Goal: Check status

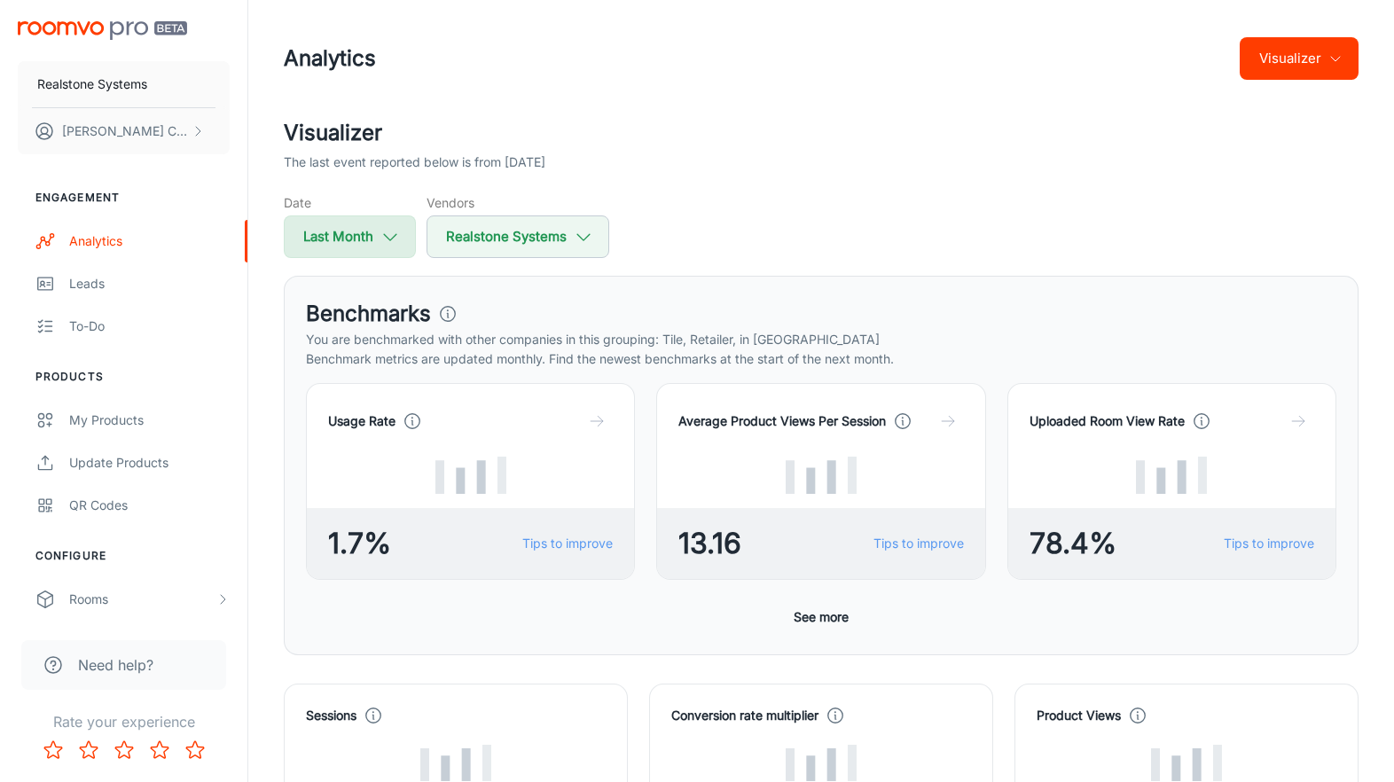
click at [396, 228] on icon "button" at bounding box center [390, 237] width 20 height 20
select select "7"
select select "2025"
select select "7"
select select "2025"
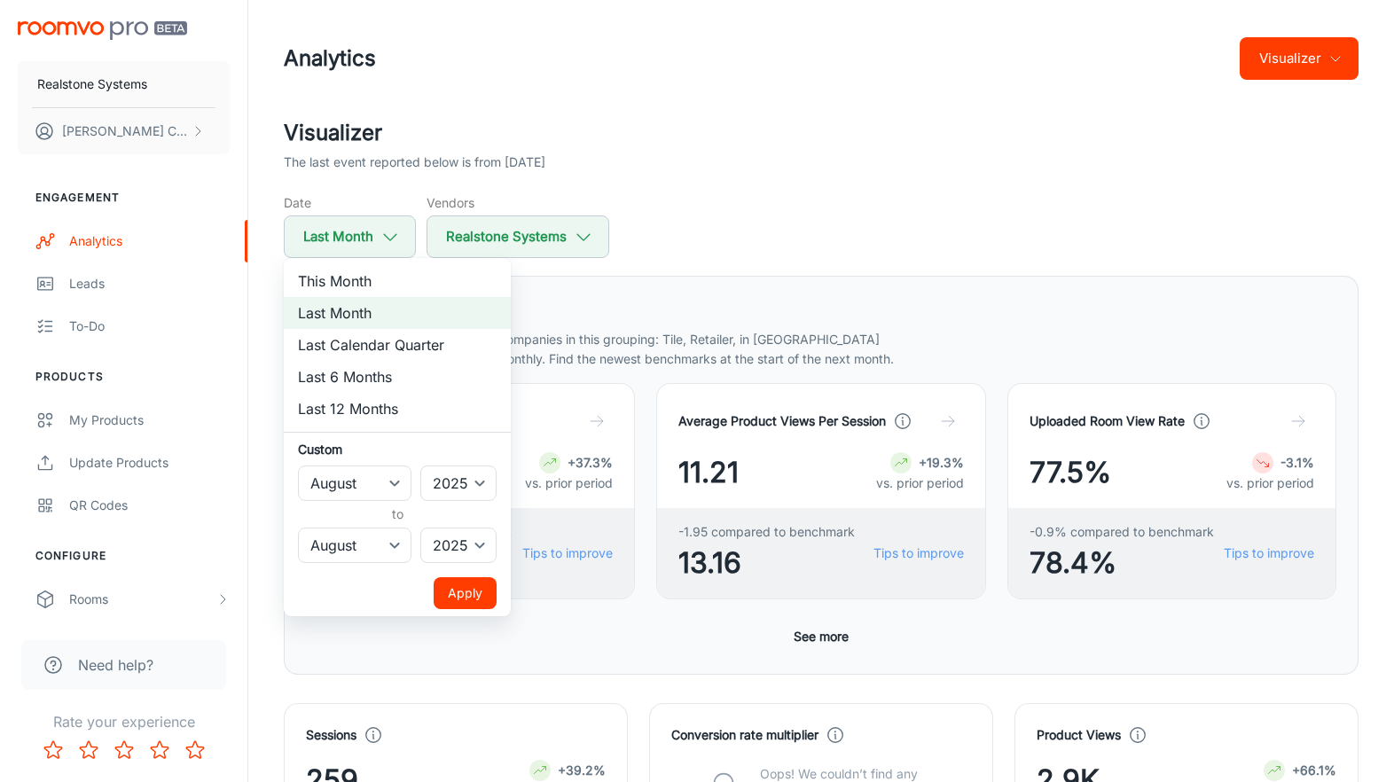
click at [474, 588] on button "Apply" at bounding box center [465, 593] width 63 height 32
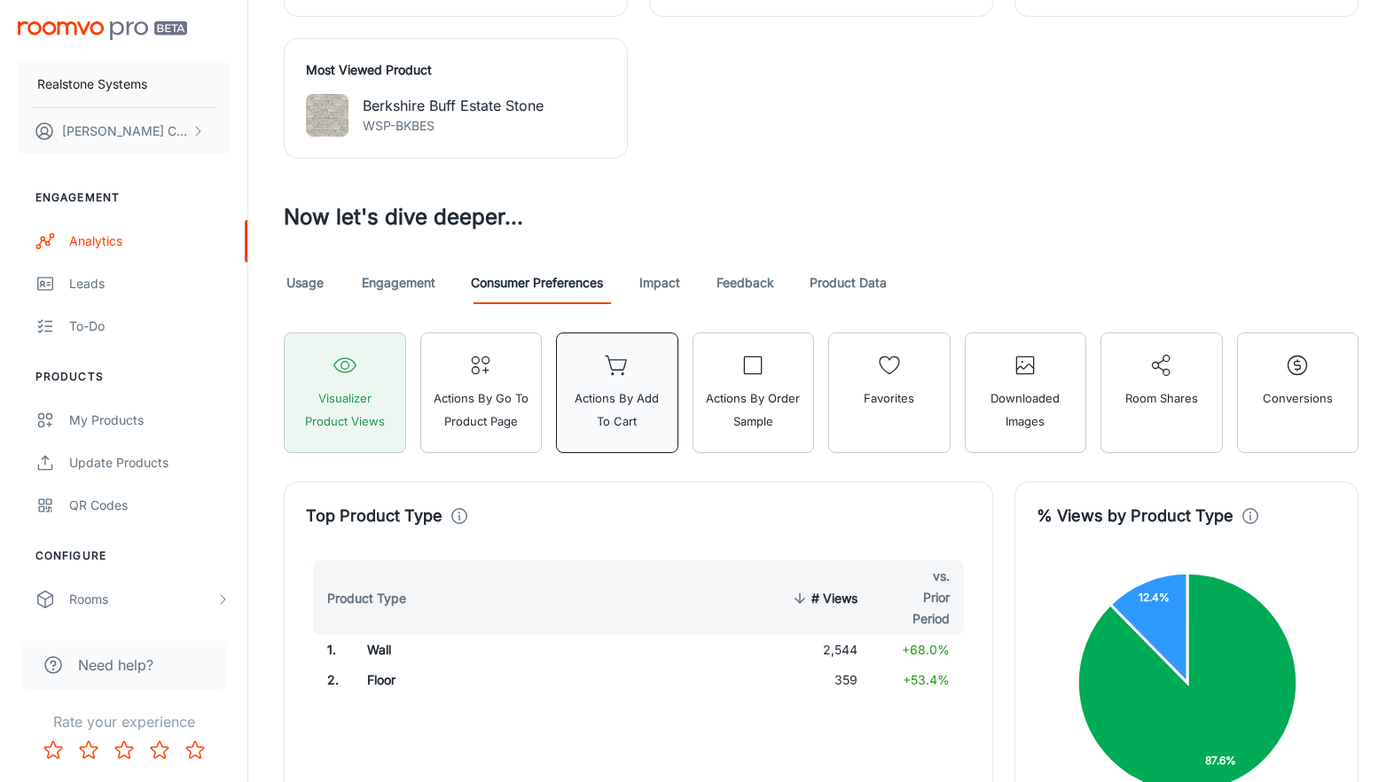
click at [602, 412] on span "Actions by Add to Cart" at bounding box center [617, 410] width 99 height 46
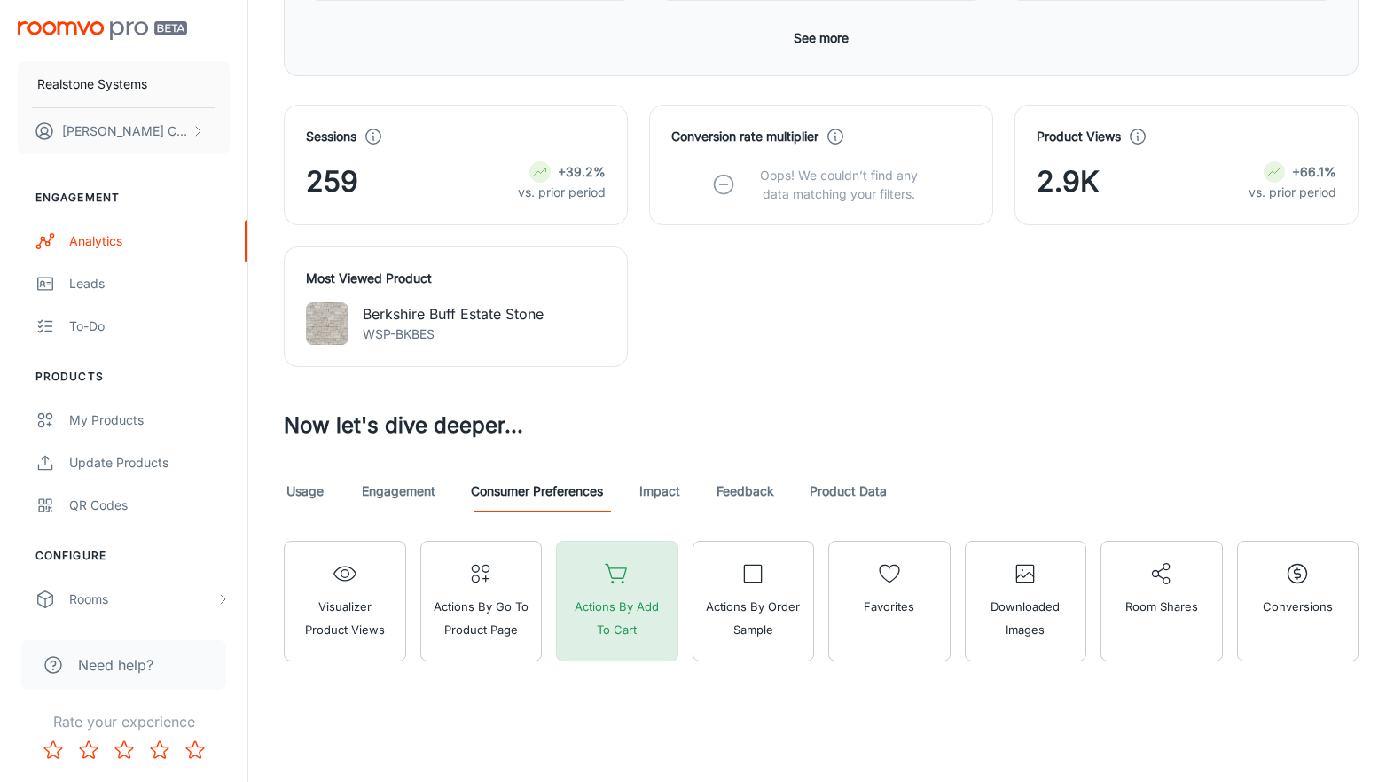
scroll to position [599, 0]
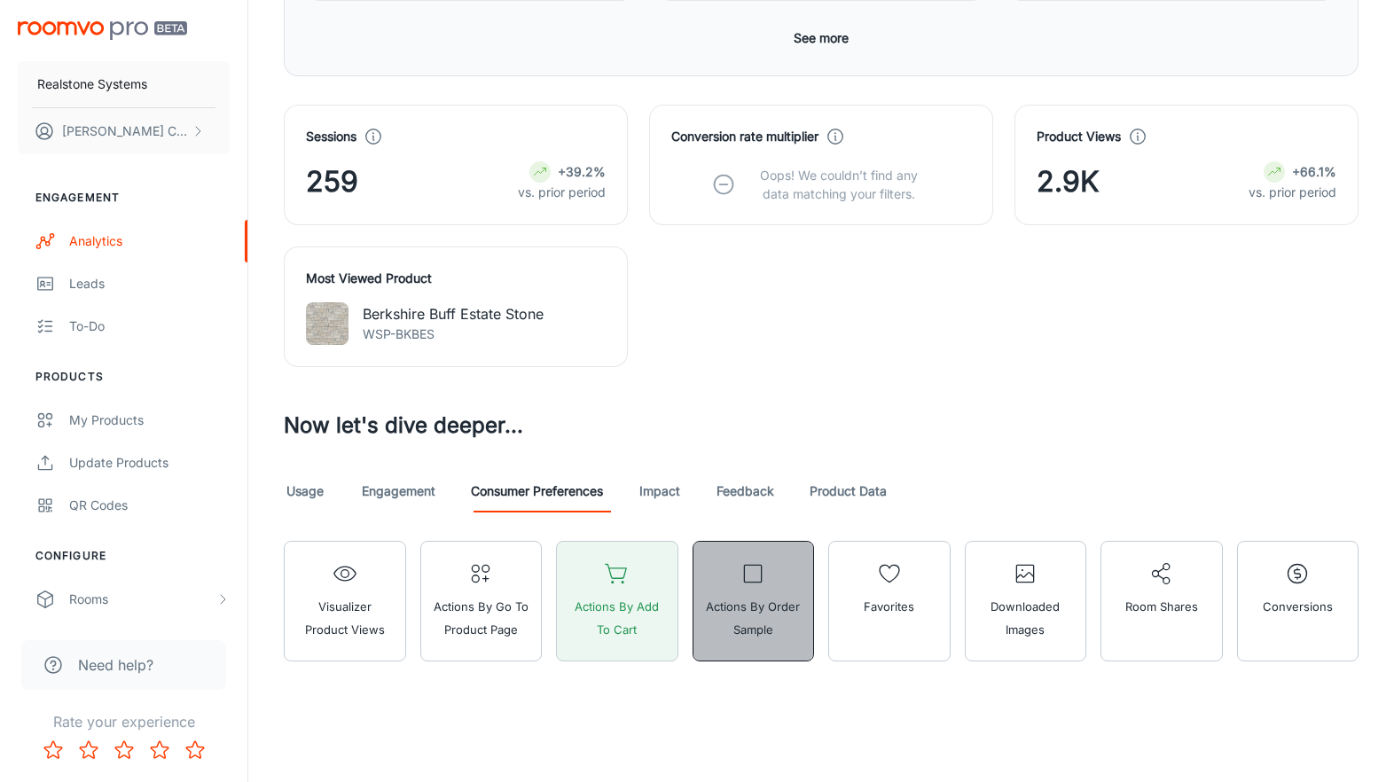
click at [757, 600] on span "Actions by Order Sample" at bounding box center [753, 618] width 99 height 46
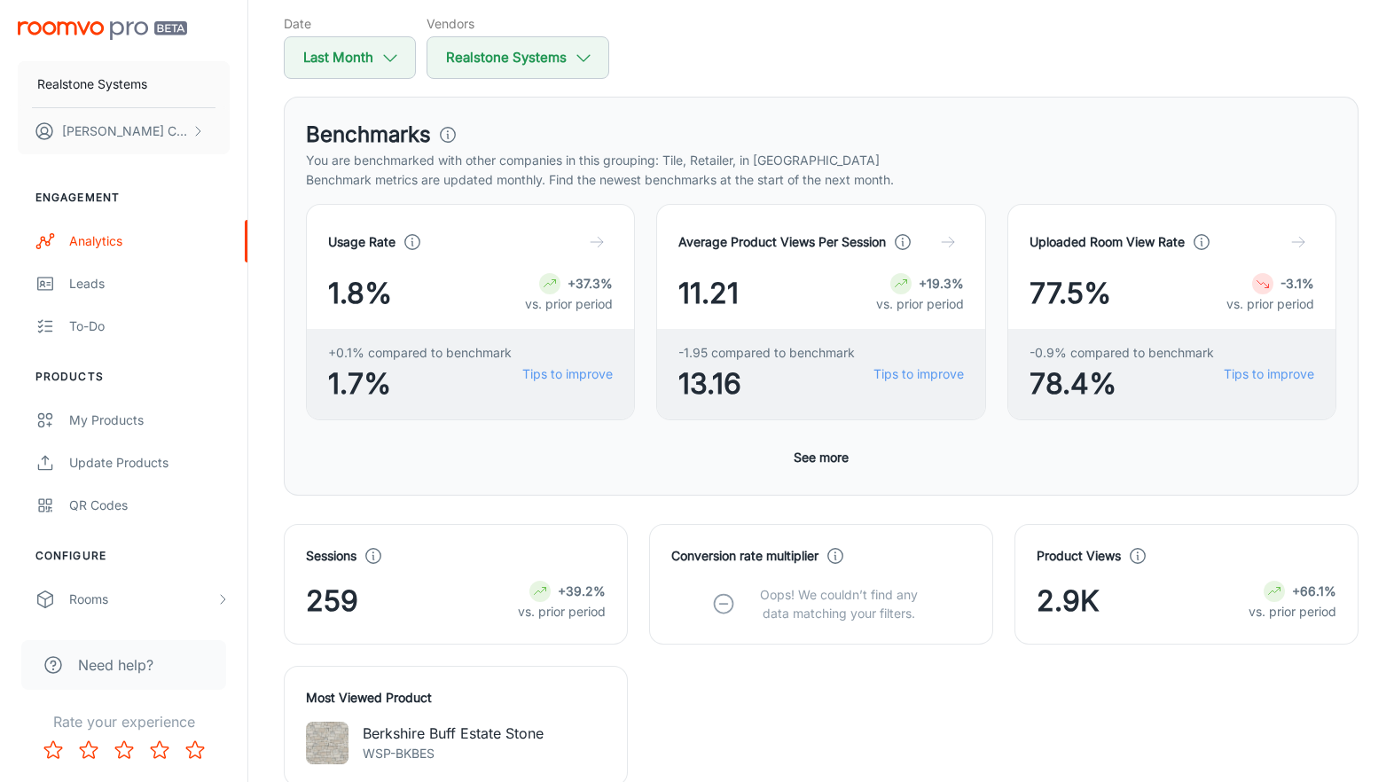
scroll to position [122, 0]
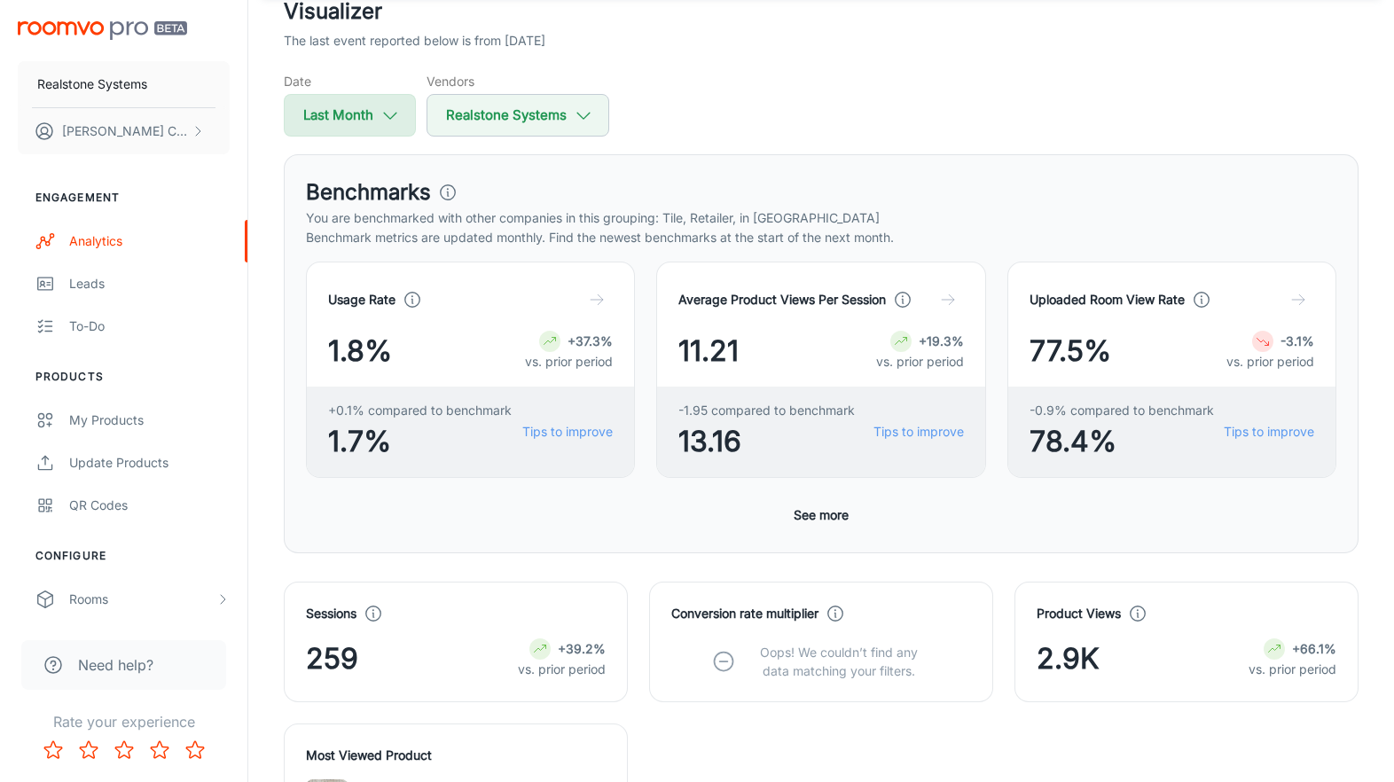
click at [383, 112] on icon "button" at bounding box center [390, 116] width 20 height 20
select select "7"
select select "2025"
select select "7"
select select "2025"
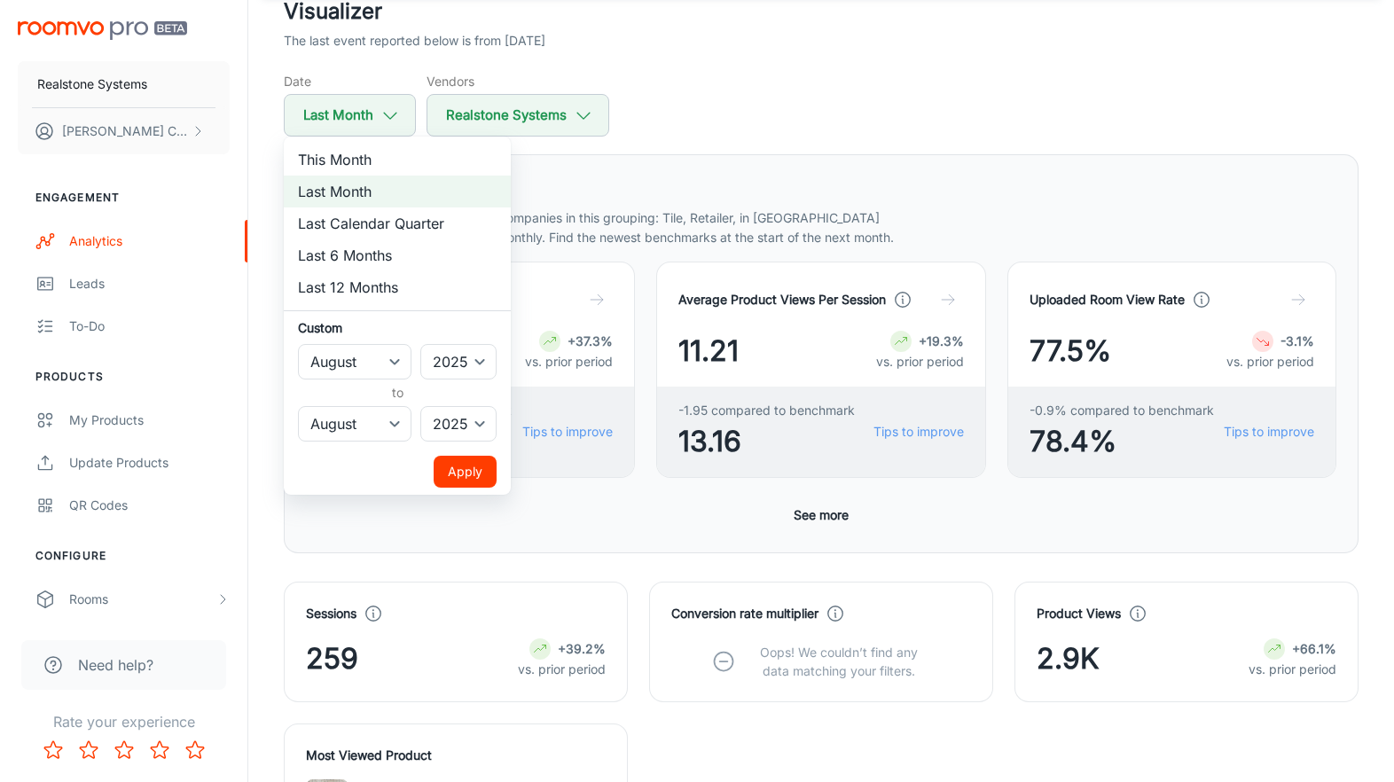
click at [357, 161] on li "This Month" at bounding box center [397, 160] width 227 height 32
select select "8"
click at [466, 474] on button "Apply" at bounding box center [465, 472] width 63 height 32
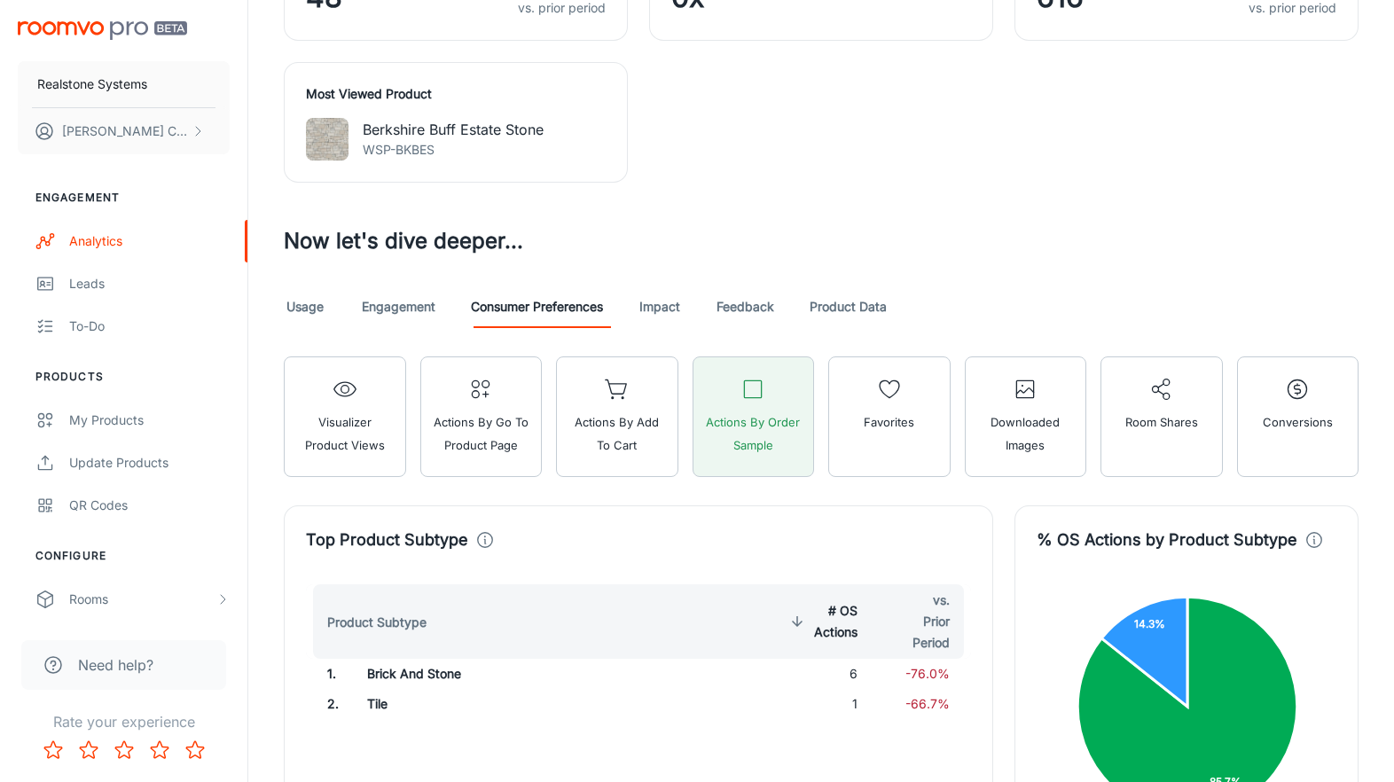
scroll to position [788, 0]
